Goal: Information Seeking & Learning: Learn about a topic

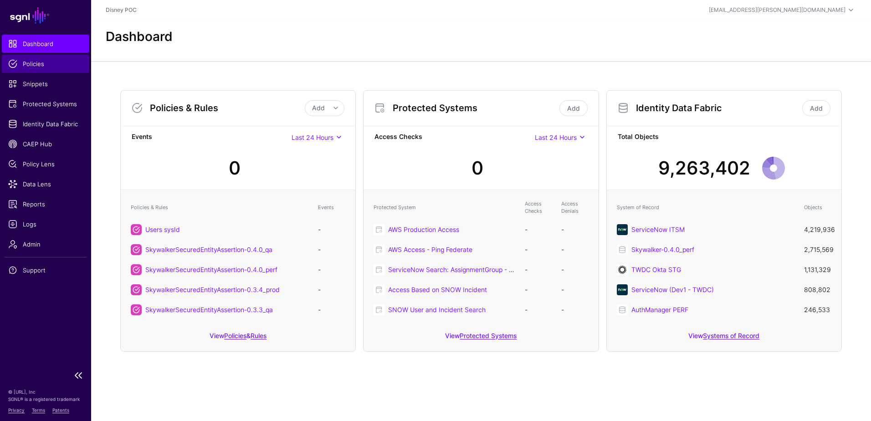
click at [40, 64] on span "Policies" at bounding box center [45, 63] width 75 height 9
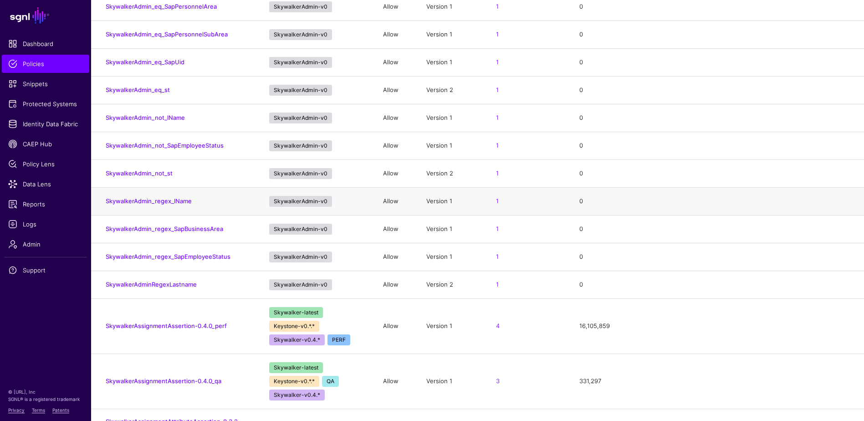
scroll to position [2961, 0]
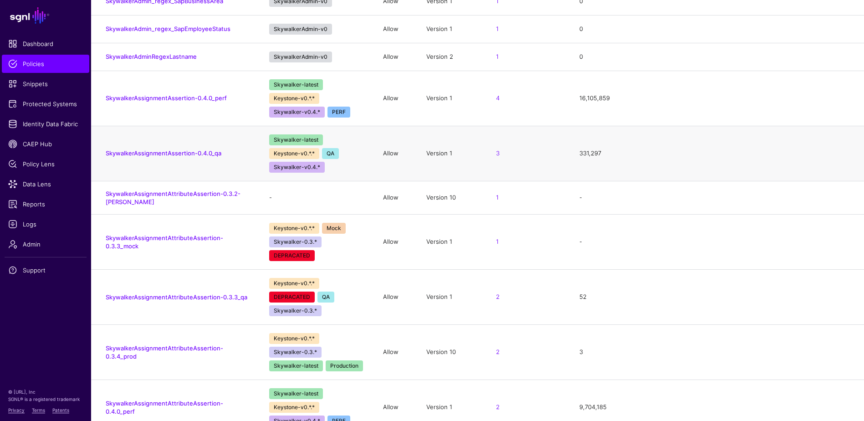
drag, startPoint x: 326, startPoint y: 210, endPoint x: 327, endPoint y: 200, distance: 9.6
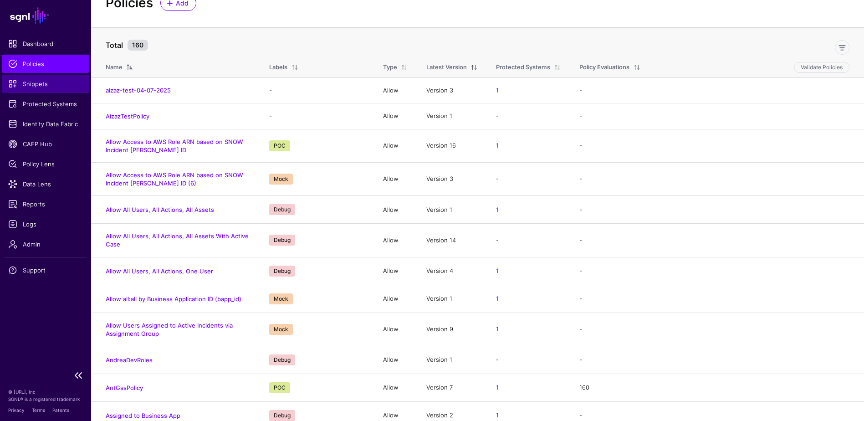
scroll to position [0, 0]
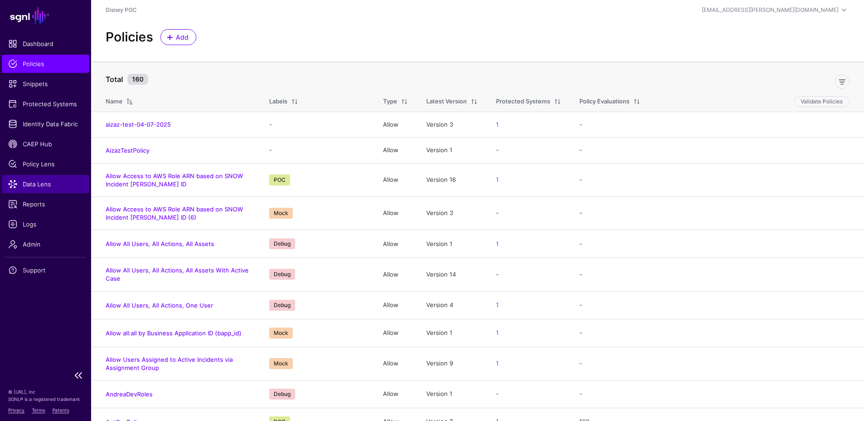
click at [33, 184] on span "Data Lens" at bounding box center [45, 183] width 75 height 9
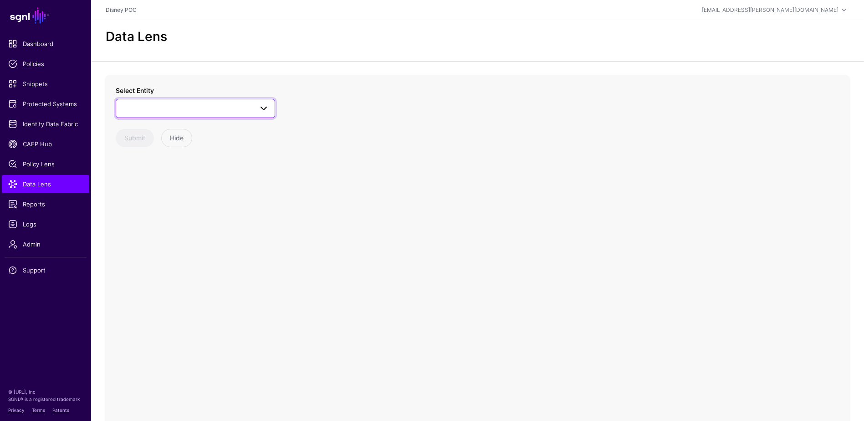
click at [185, 110] on span at bounding box center [196, 108] width 148 height 11
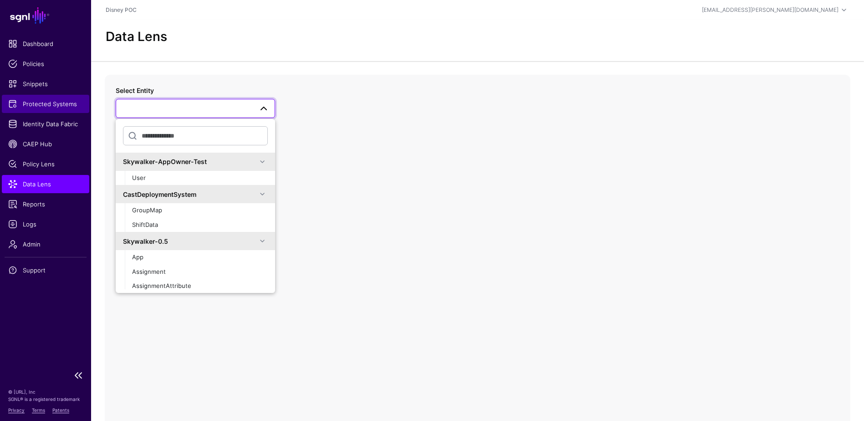
click at [56, 104] on span "Protected Systems" at bounding box center [45, 103] width 75 height 9
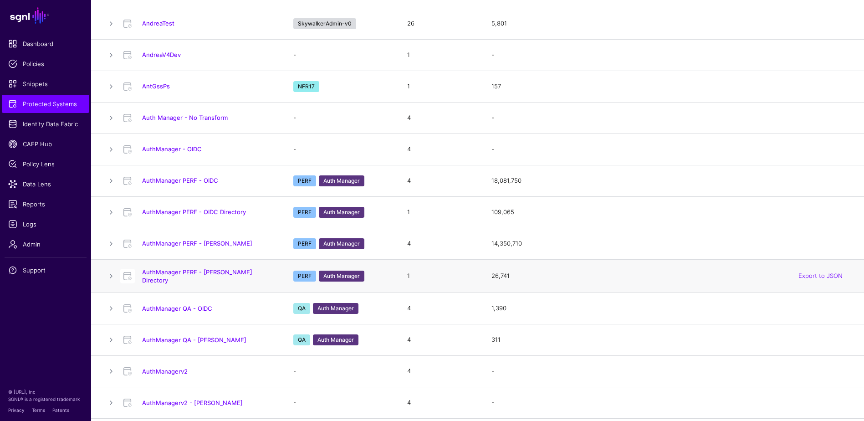
scroll to position [228, 0]
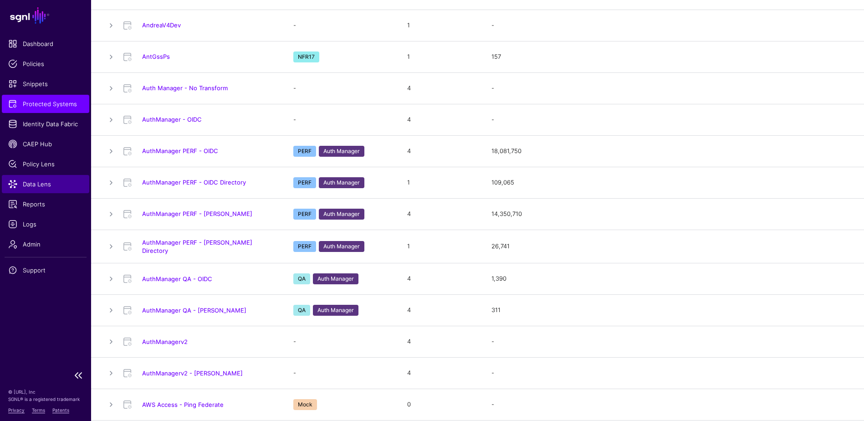
click at [44, 183] on span "Data Lens" at bounding box center [45, 183] width 75 height 9
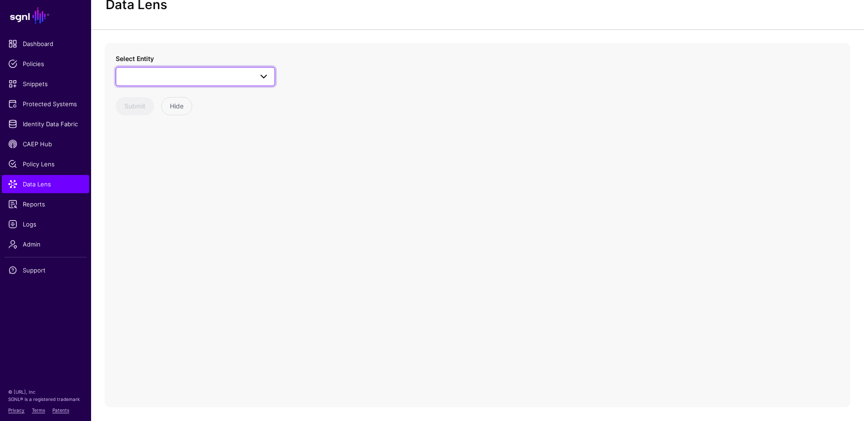
click at [260, 77] on span at bounding box center [263, 76] width 11 height 11
click at [266, 76] on span at bounding box center [263, 76] width 11 height 11
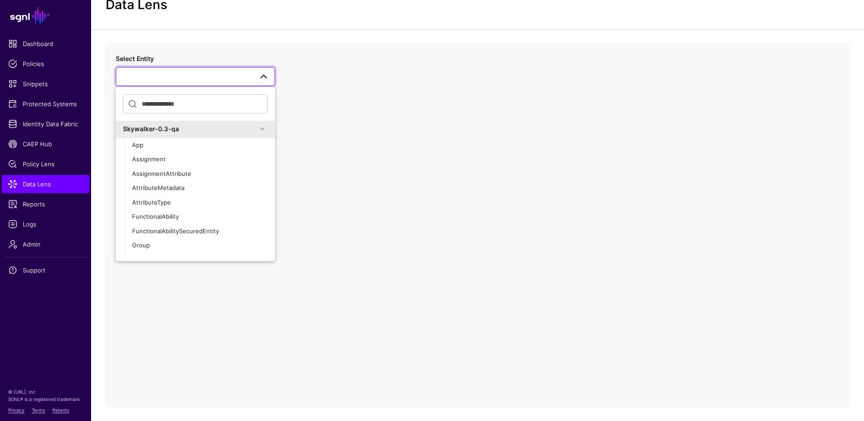
scroll to position [1366, 0]
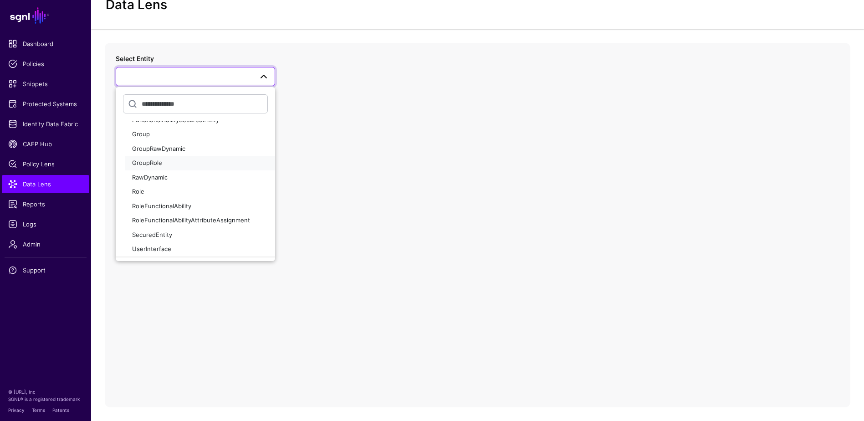
drag, startPoint x: 203, startPoint y: 162, endPoint x: 202, endPoint y: 156, distance: 5.6
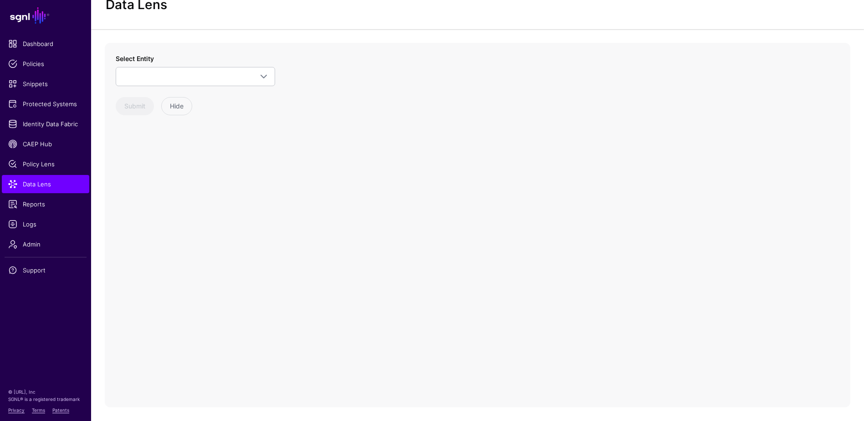
scroll to position [0, 0]
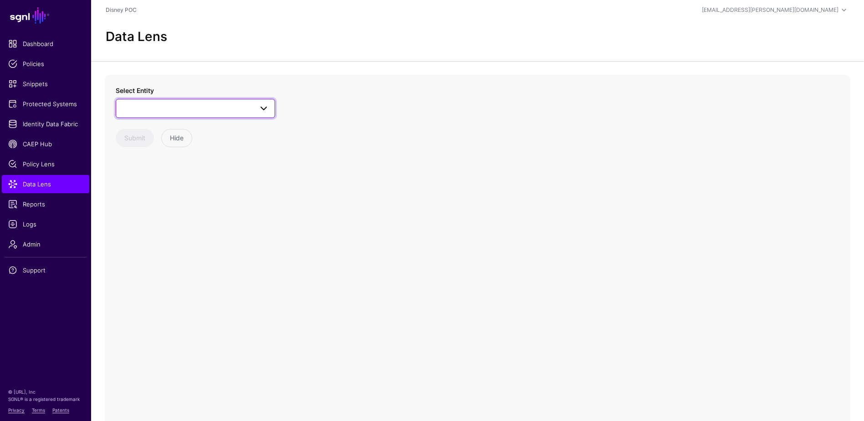
click at [266, 109] on span at bounding box center [263, 108] width 11 height 11
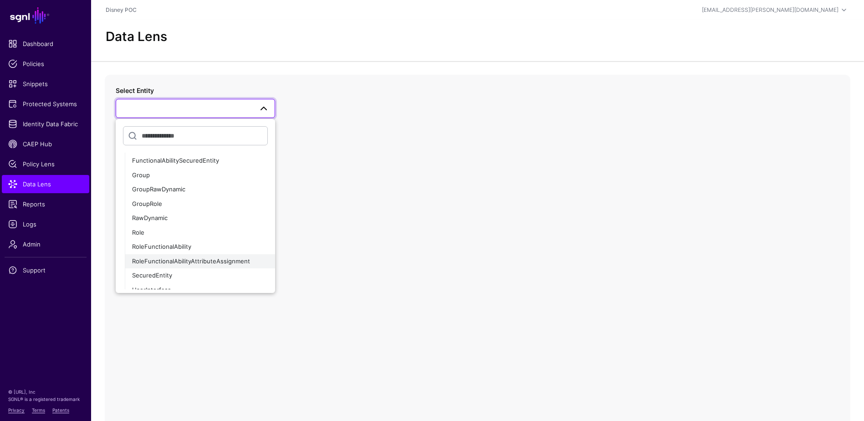
scroll to position [182, 0]
click at [158, 233] on div "Role" at bounding box center [200, 233] width 136 height 9
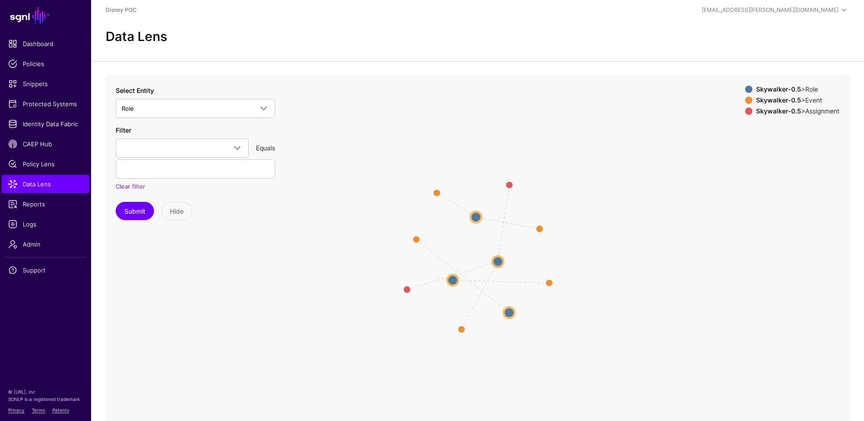
click at [488, 242] on icon "changed assignment_to_role assignment_to_role changed changed changed changed R…" at bounding box center [478, 257] width 746 height 364
click at [807, 103] on div "Skywalker-0.5 > Event" at bounding box center [797, 100] width 87 height 7
click at [800, 113] on div "Skywalker-0.5 > Assignment" at bounding box center [797, 110] width 87 height 7
click at [747, 102] on span at bounding box center [748, 100] width 7 height 7
click at [745, 113] on span at bounding box center [748, 110] width 7 height 7
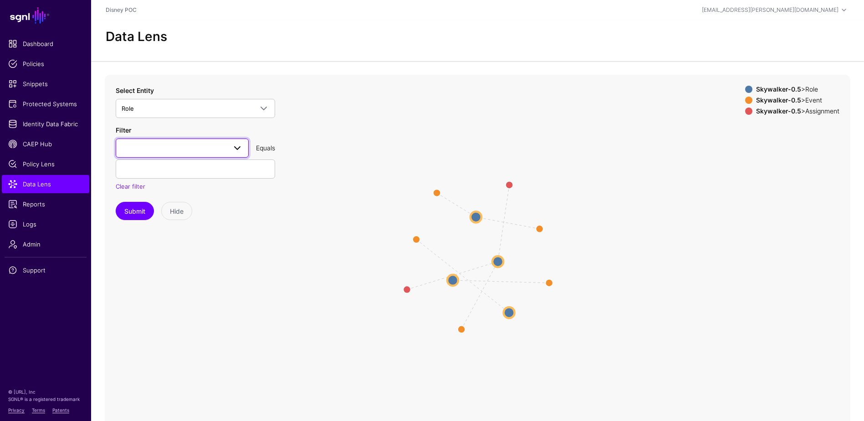
click at [246, 151] on link at bounding box center [182, 147] width 133 height 19
click at [149, 199] on div "appId" at bounding box center [182, 199] width 118 height 9
click at [142, 211] on button "Submit" at bounding box center [135, 211] width 38 height 18
click at [454, 280] on circle at bounding box center [452, 280] width 11 height 11
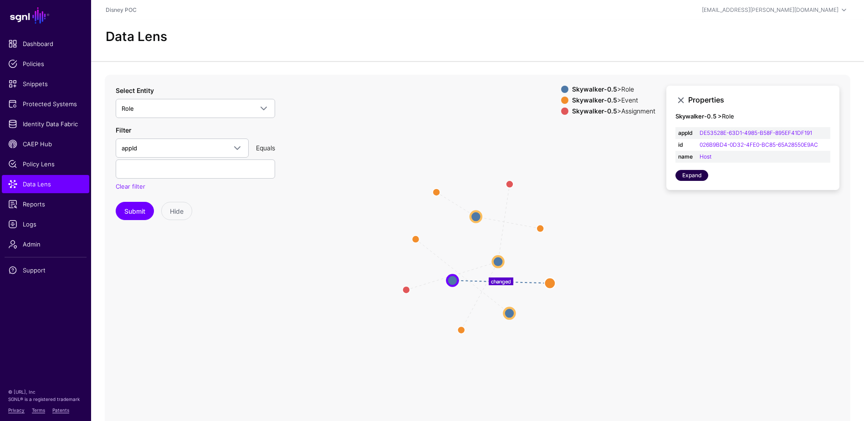
click at [692, 178] on link "Expand" at bounding box center [691, 175] width 33 height 11
drag, startPoint x: 821, startPoint y: 132, endPoint x: 701, endPoint y: 137, distance: 120.4
click at [701, 137] on td "DE53528E-63D1-4985-B58F-895EF41DF191" at bounding box center [763, 133] width 133 height 12
click at [510, 184] on circle at bounding box center [509, 184] width 15 height 15
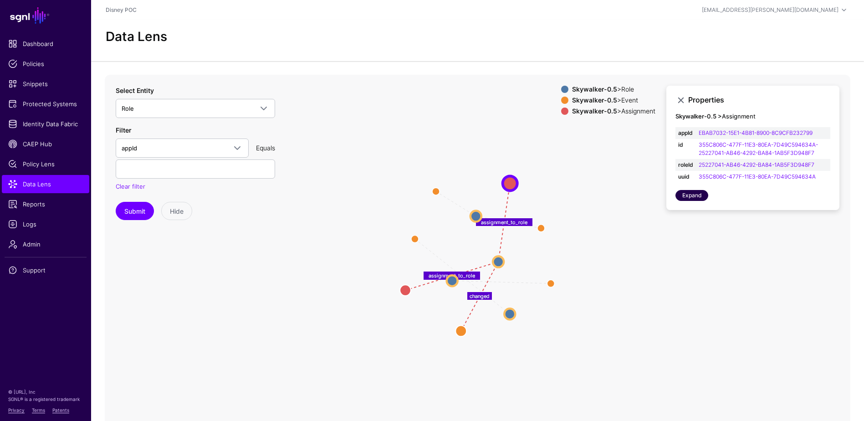
click at [691, 196] on link "Expand" at bounding box center [691, 195] width 33 height 11
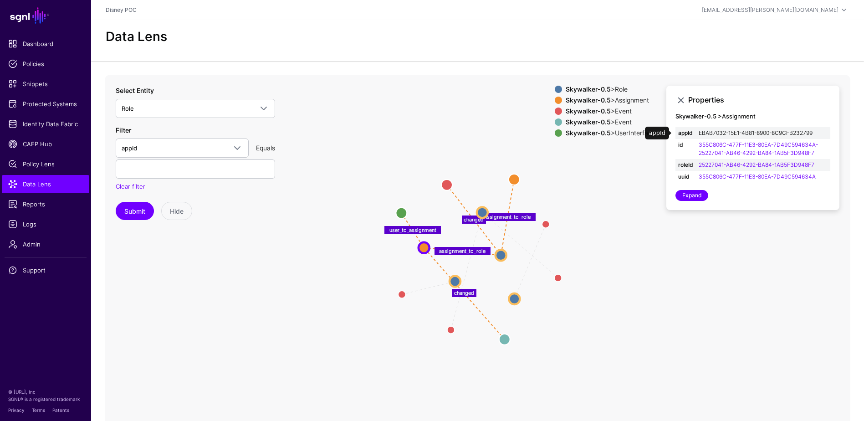
click at [717, 133] on link "EBAB7032-15E1-4B81-8900-8C9CFB232799" at bounding box center [756, 132] width 114 height 7
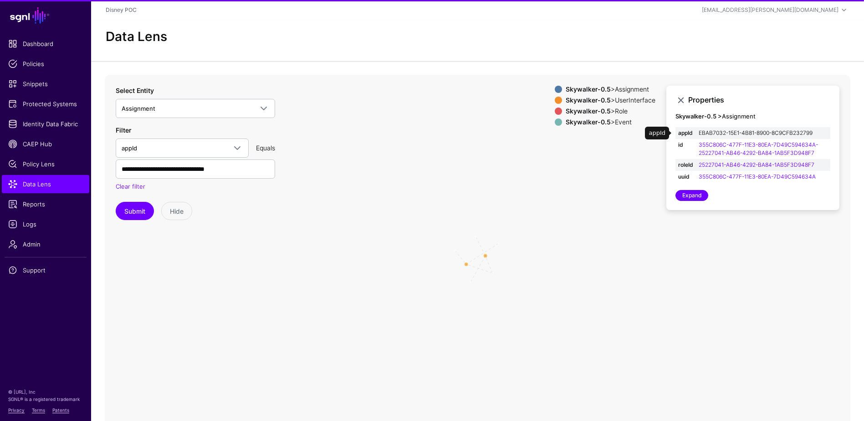
click at [717, 133] on link "EBAB7032-15E1-4B81-8900-8C9CFB232799" at bounding box center [756, 132] width 114 height 7
